Goal: Navigation & Orientation: Understand site structure

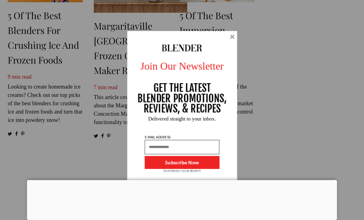
scroll to position [450, 0]
click at [232, 39] on div at bounding box center [232, 37] width 5 height 5
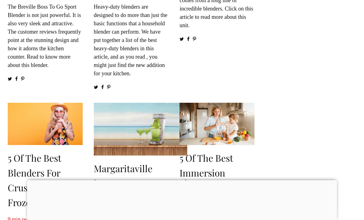
scroll to position [218, 0]
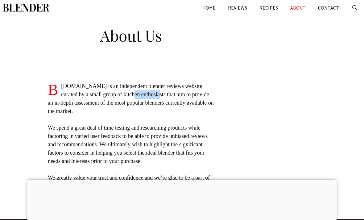
click at [269, 7] on link "RECIPES" at bounding box center [268, 7] width 31 height 15
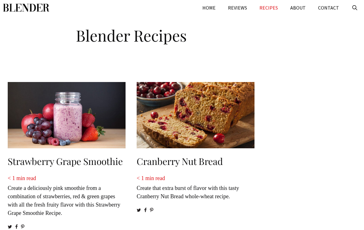
click at [244, 5] on link "REVIEWS" at bounding box center [237, 7] width 31 height 15
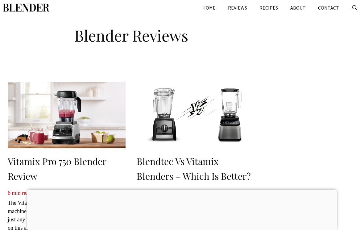
click at [214, 7] on link "HOME" at bounding box center [209, 7] width 26 height 15
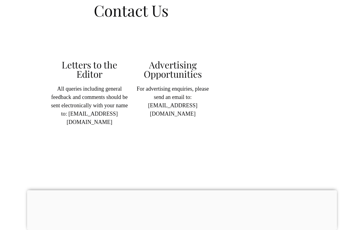
scroll to position [27, 0]
